Goal: Communication & Community: Answer question/provide support

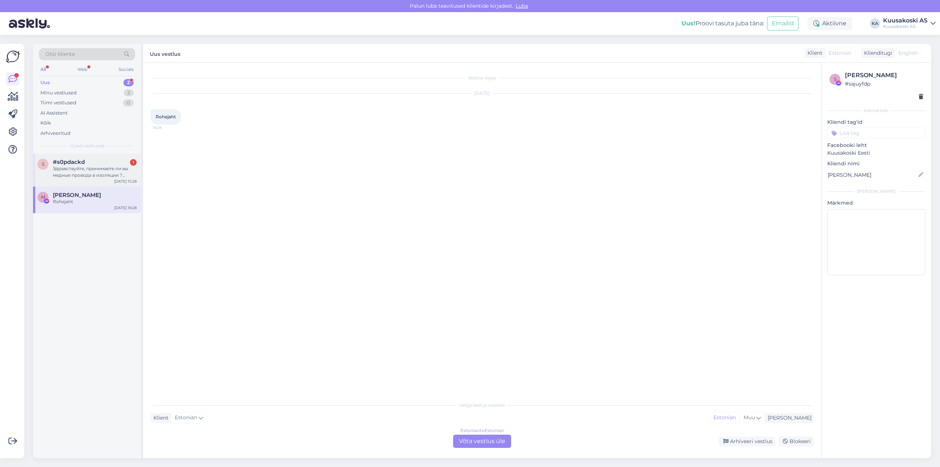
click at [58, 166] on div "Здравствуйте, принимаете ли вы медные провода в изоляции ? Имеется провода диам…" at bounding box center [95, 171] width 84 height 13
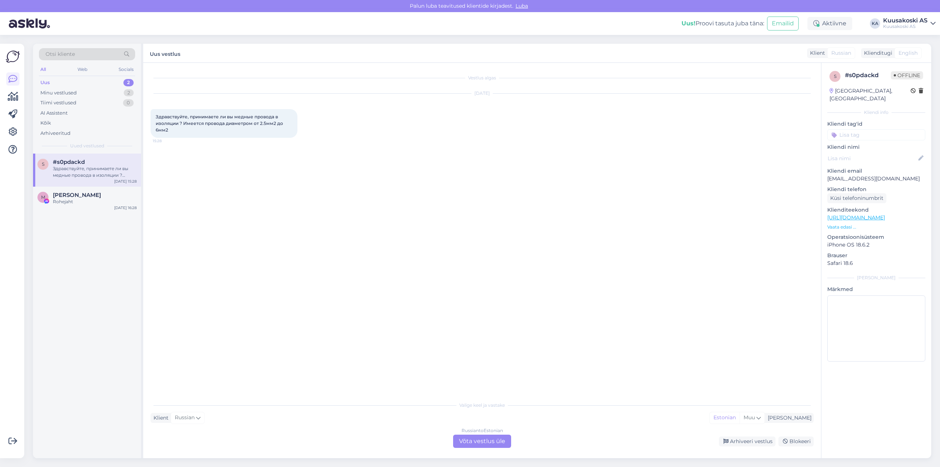
click at [497, 430] on div "Russian to Estonian" at bounding box center [483, 430] width 42 height 7
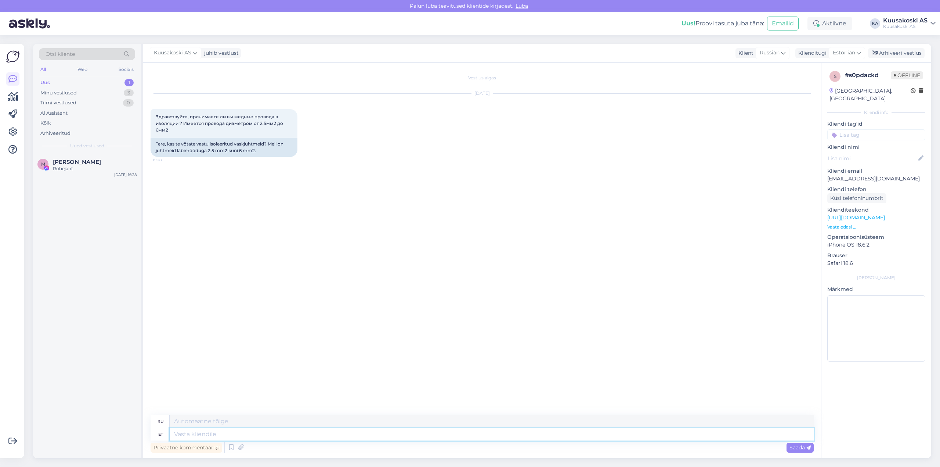
click at [189, 436] on textarea at bounding box center [492, 434] width 644 height 12
type textarea "Era"
type textarea "Частный"
type textarea "Eraisikuteslt"
type textarea "От частных лиц"
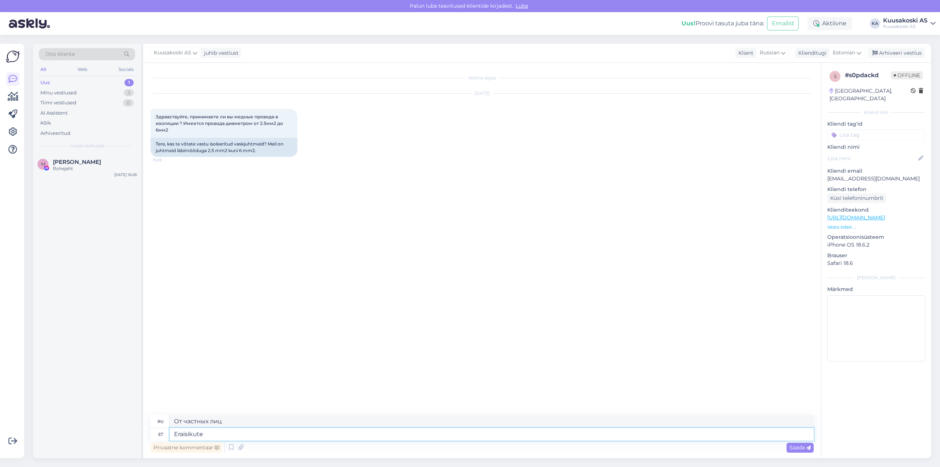
type textarea "Eraisikutel"
type textarea "Для частных лиц"
type textarea "Eraisikutelt"
type textarea "От частных лиц"
type textarea "Eraisikutelt on võimalik"
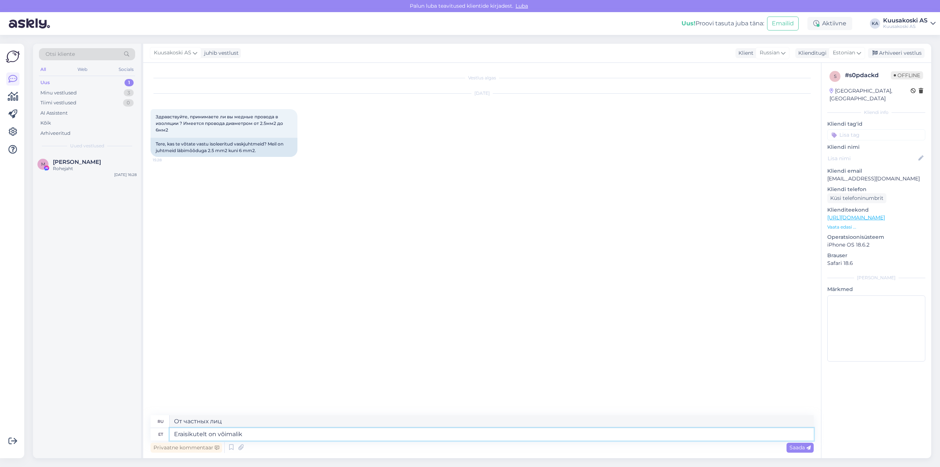
type textarea "Это возможно для отдельных лиц"
type textarea "Eraisikutelt on võimalik juhtmeid ja"
type textarea "Возможно получение переводов от частных лиц."
type textarea "Eraisikutelt on võimalik juhtmeid ja k"
type textarea "Можно получить провода и"
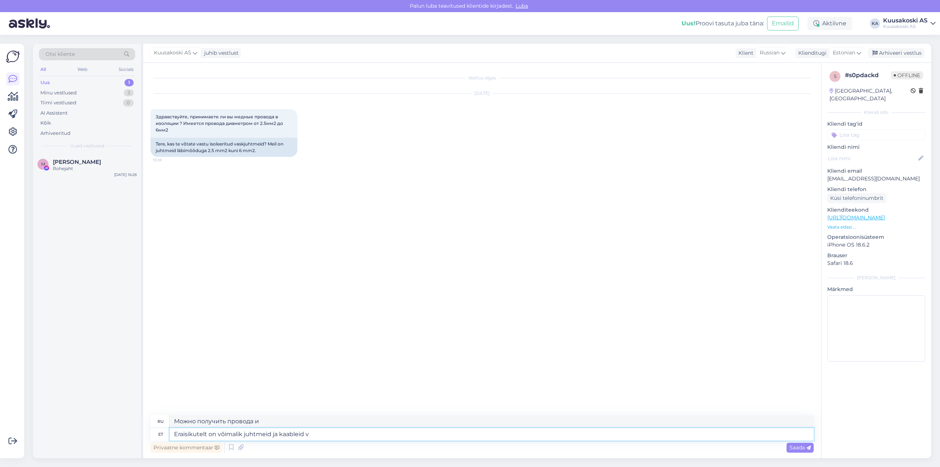
type textarea "Eraisikutelt on võimalik juhtmeid ja kaableid va"
type textarea "Провода и кабели можно купить у частных лиц."
type textarea "Eraisikutelt on võimalik juhtmeid ja kaableid vastu v"
type textarea "Возможен прием проводов и кабелей от частных лиц."
type textarea "Eraisikutelt on võimalik juhtmeid ja kaableid vastu [PERSON_NAME] [PERSON_NAME]"
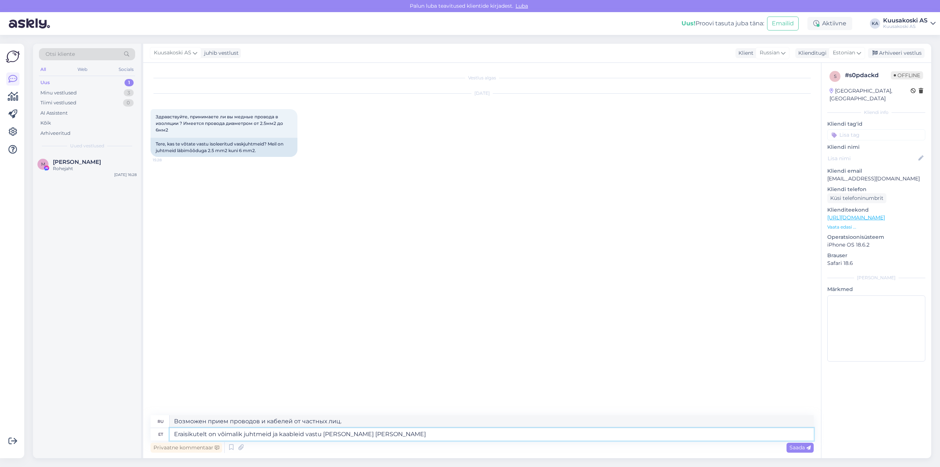
type textarea "Провода и кабели принимаются только от частных лиц."
type textarea "Eraisikutelt on võimalik juhtmeid ja kaableid vastu [PERSON_NAME] tasuta,"
type textarea "Провода и кабели принимаются бесплатно только от частных лиц."
type textarea "Eraisikutelt on võimalik juhtmeid ja kaableid vastu [PERSON_NAME] tasuta, tasul…"
type textarea "Провода и кабели принимаются бесплатно только от частных лиц, за определенную п…"
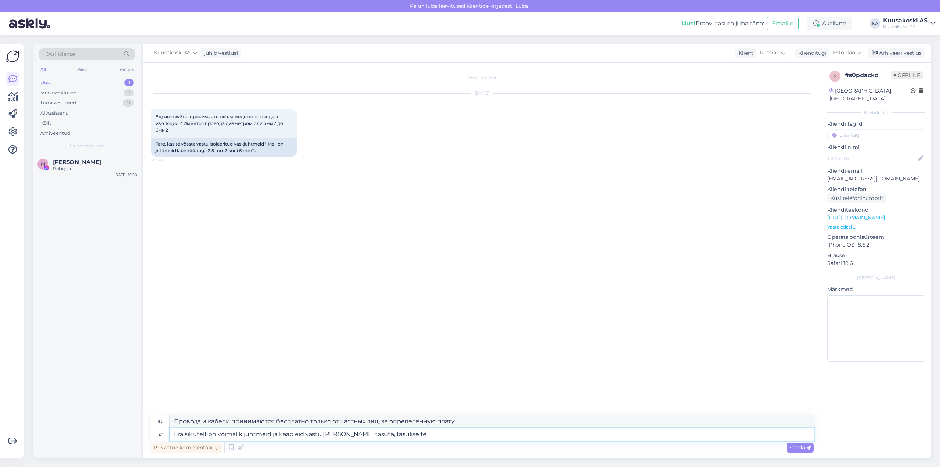
type textarea "Eraisikutelt on võimalik juhtmeid ja kaableid vastu [PERSON_NAME] tasuta, tasul…"
type textarea "Бесплатно получить провода и кабели от частных лиц можно только на платной осно…"
type textarea "Eraisikutelt on võimalik juhtmeid ja kaableid vastu [PERSON_NAME] tasuta, tasul…"
type textarea "Провода и кабели принимаются бесплатно только от частных лиц, за определенную п…"
type textarea "Eraisikutelt on võimalik juhtmeid ja kaableid vastu [PERSON_NAME] tasuta, tulen…"
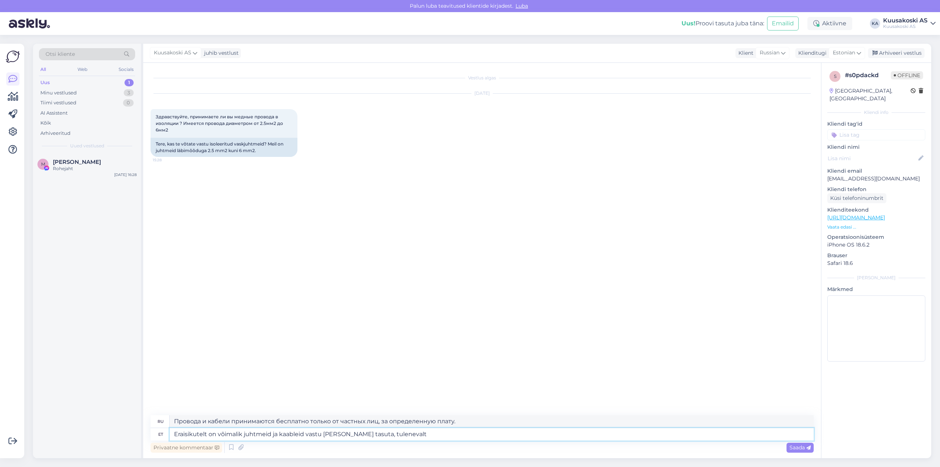
type textarea "Провода и кабели принимаются бесплатно только от частных лиц, в связи с"
type textarea "Eraisikutelt on võimalik juhtmeid ja kaableid vastu [PERSON_NAME] tasuta, tulen…"
type textarea "В соответствии с Законом об отходах провода и кабели можно принимать бесплатно …"
type textarea "Eraisikutelt on võimalik juhtmeid ja kaableid vastu [PERSON_NAME] tasuta, tulen…"
click at [798, 448] on span "Saada" at bounding box center [800, 447] width 21 height 7
